Goal: Browse casually

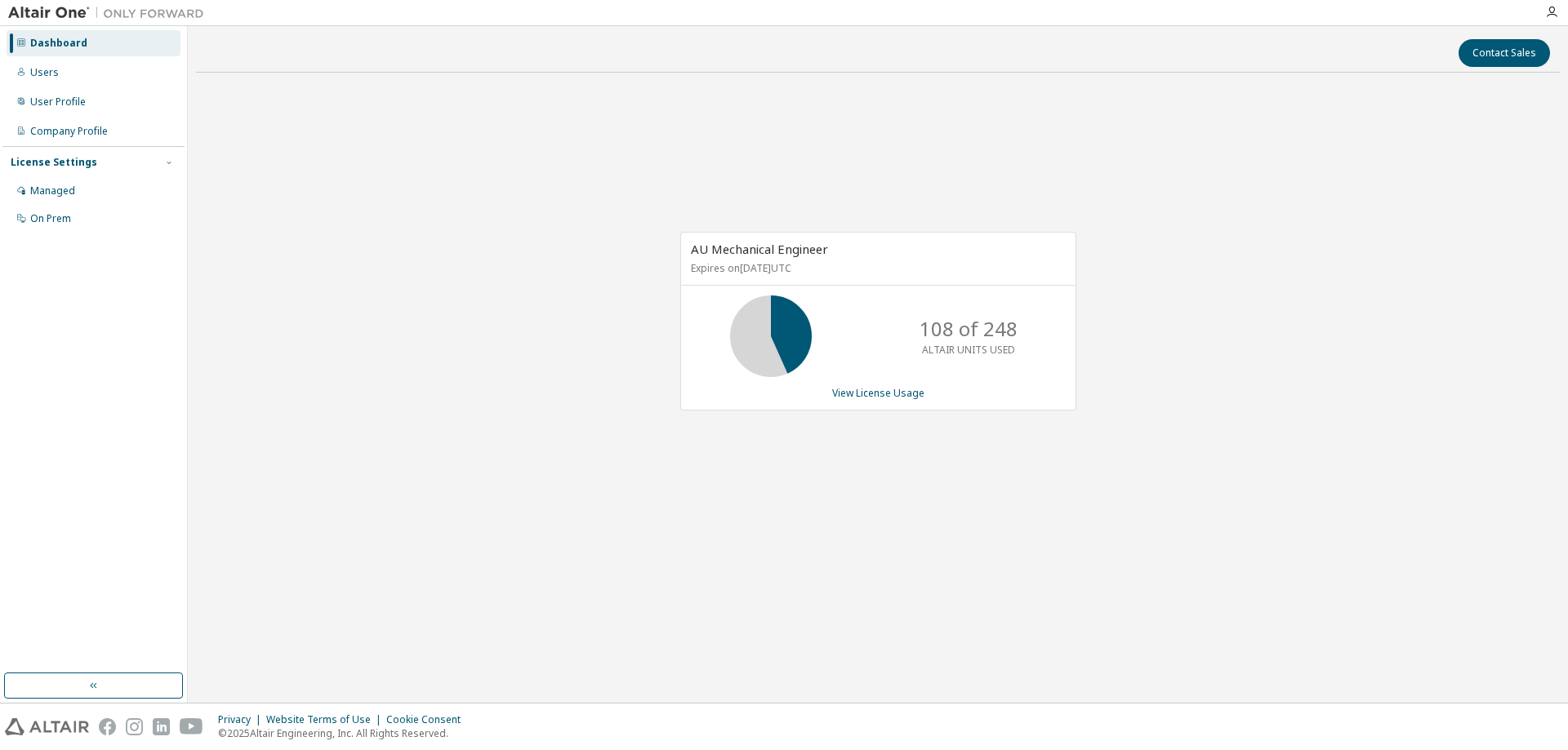
click at [475, 497] on div "AU Mechanical Engineer Expires on [DATE] UTC 108 of 248 ALTAIR UNITS USED View …" at bounding box center [878, 329] width 1364 height 487
